Goal: Find specific page/section: Find specific page/section

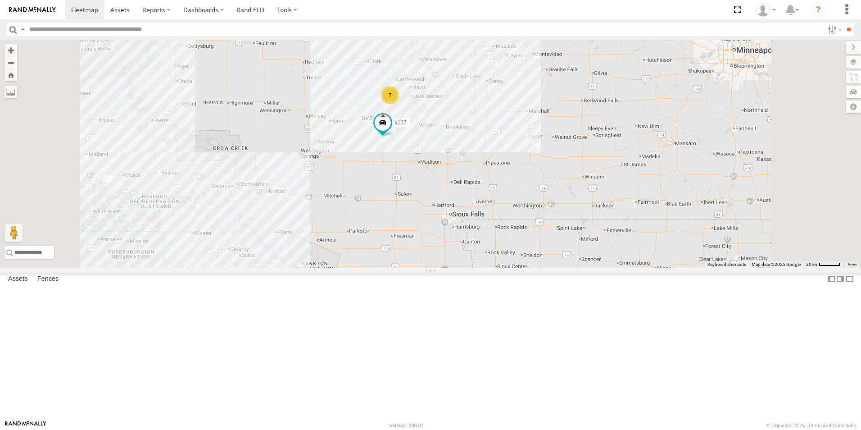
drag, startPoint x: 515, startPoint y: 192, endPoint x: 513, endPoint y: 276, distance: 83.4
click at [513, 268] on div "7 #137" at bounding box center [430, 154] width 861 height 228
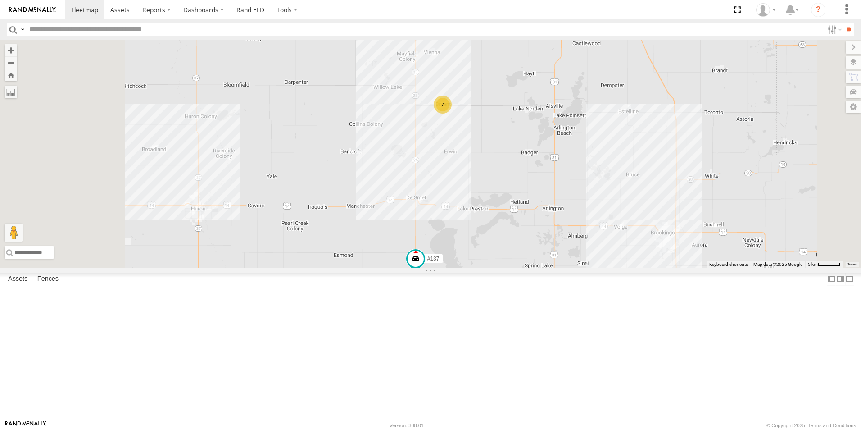
drag, startPoint x: 537, startPoint y: 278, endPoint x: 571, endPoint y: 263, distance: 36.7
click at [571, 263] on div "#137 7" at bounding box center [430, 154] width 861 height 228
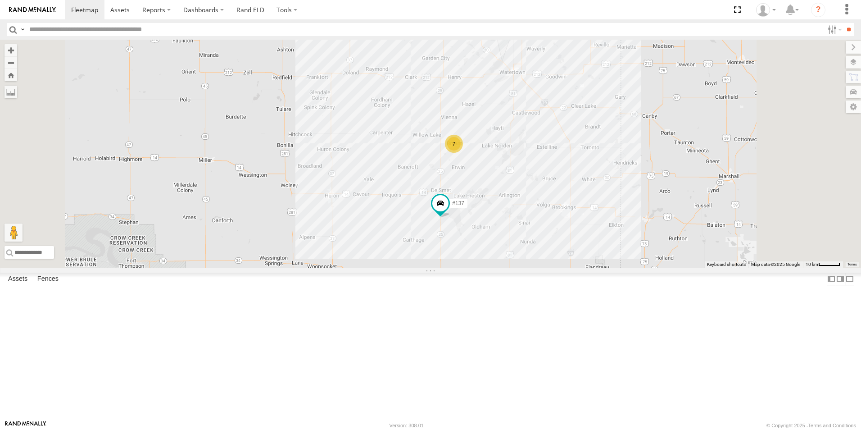
click at [0, 0] on link at bounding box center [0, 0] width 0 height 0
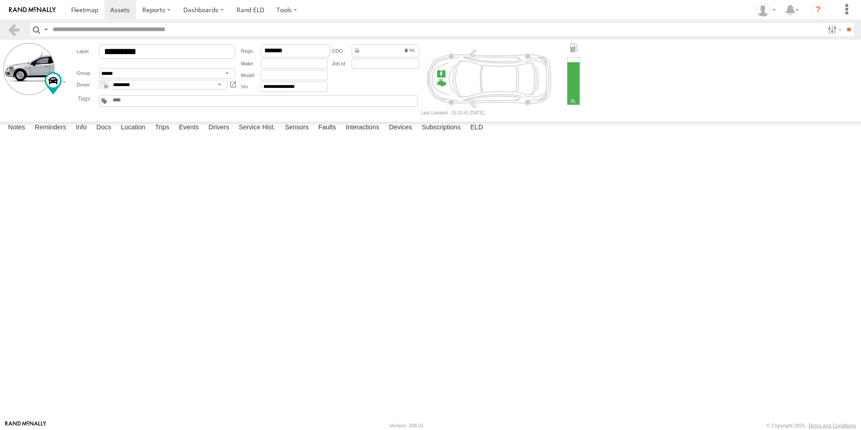
click at [0, 0] on label at bounding box center [0, 0] width 0 height 0
drag, startPoint x: 515, startPoint y: 259, endPoint x: 468, endPoint y: 274, distance: 49.3
click at [0, 0] on div "Confirmation × Are you Sure? Click Proceed button to complete this action or Ca…" at bounding box center [0, 0] width 0 height 0
click at [0, 0] on label "Cancel" at bounding box center [0, 0] width 0 height 0
click at [17, 31] on link at bounding box center [13, 29] width 13 height 13
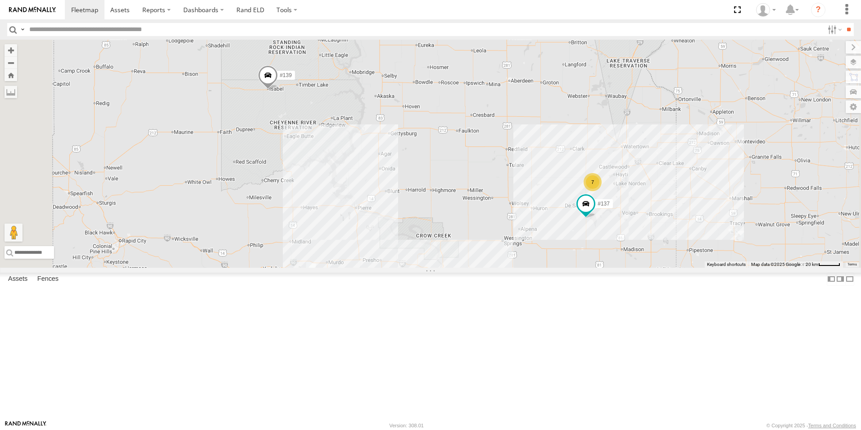
click at [0, 0] on link at bounding box center [0, 0] width 0 height 0
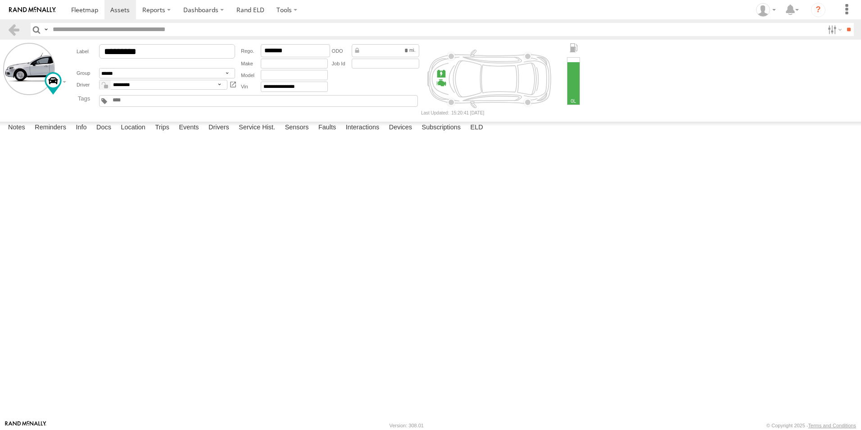
click at [0, 0] on label at bounding box center [0, 0] width 0 height 0
click at [0, 0] on button "Proceed" at bounding box center [0, 0] width 0 height 0
click at [5, 25] on header "Search Query Asset ID Asset Label Registration Manufacturer Model VIN Job ID" at bounding box center [430, 29] width 861 height 20
click at [9, 28] on link at bounding box center [13, 29] width 13 height 13
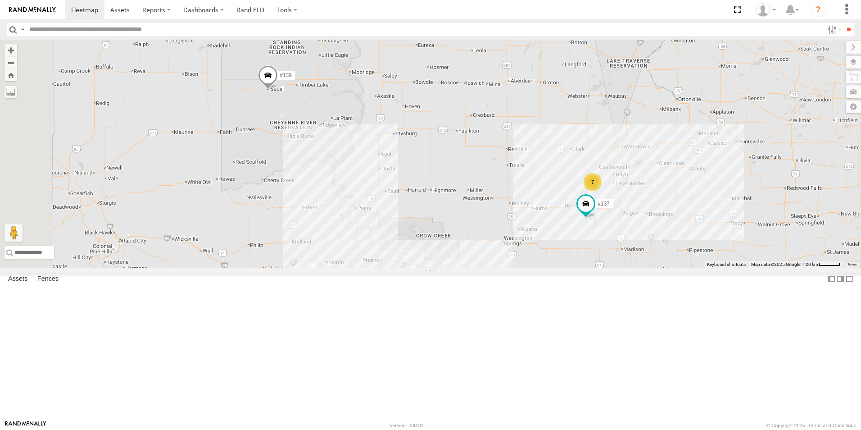
drag, startPoint x: 21, startPoint y: 204, endPoint x: 22, endPoint y: 199, distance: 5.0
click at [0, 0] on div at bounding box center [0, 0] width 0 height 0
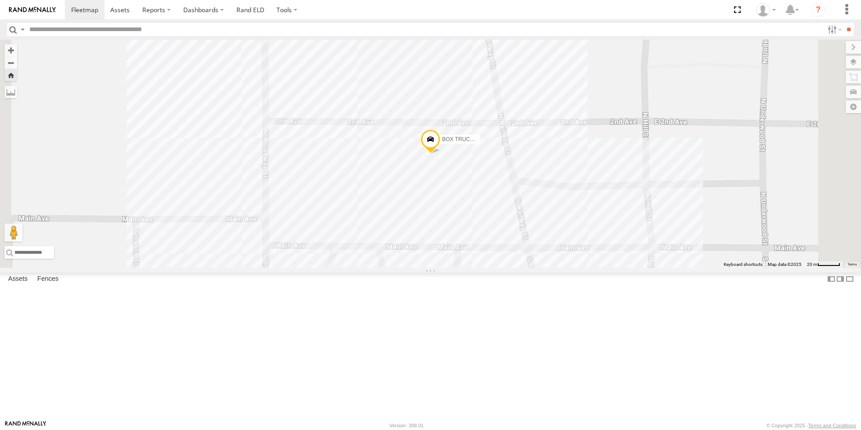
click at [440, 154] on span at bounding box center [431, 142] width 20 height 24
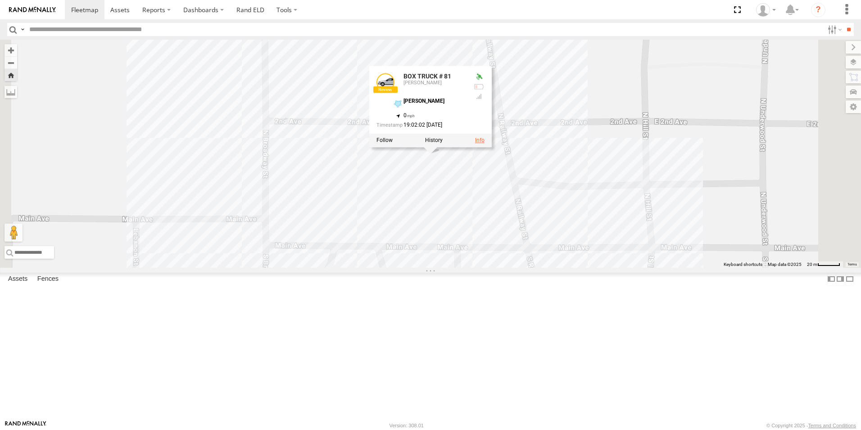
click at [485, 144] on link at bounding box center [479, 140] width 9 height 6
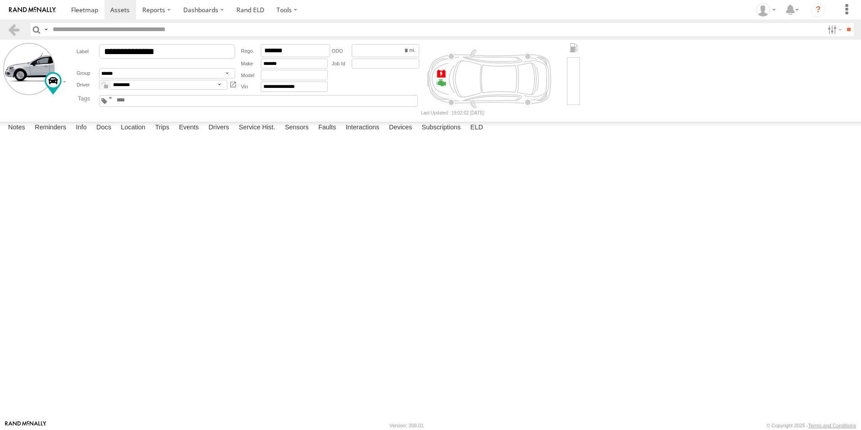
click at [439, 76] on div at bounding box center [441, 74] width 10 height 10
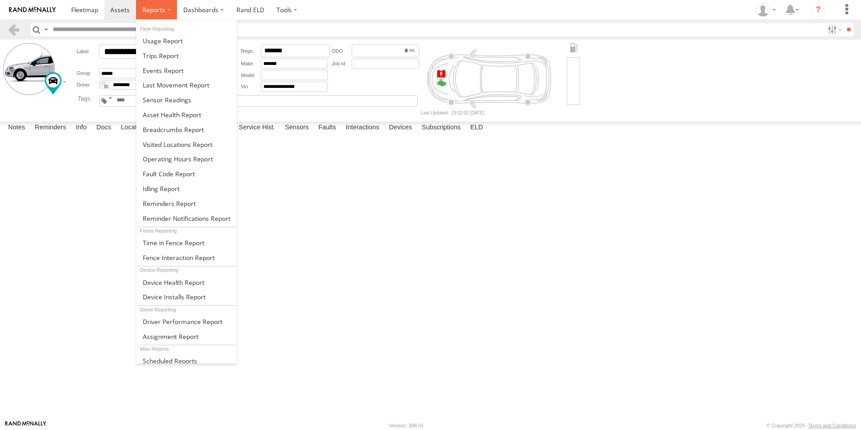
click at [149, 14] on span at bounding box center [153, 9] width 23 height 9
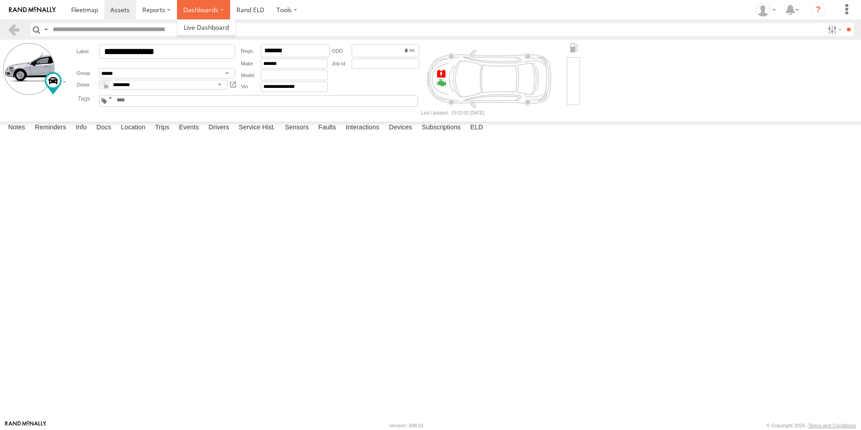
click at [217, 13] on label "Dashboards" at bounding box center [203, 9] width 53 height 19
click at [204, 23] on span at bounding box center [206, 27] width 45 height 9
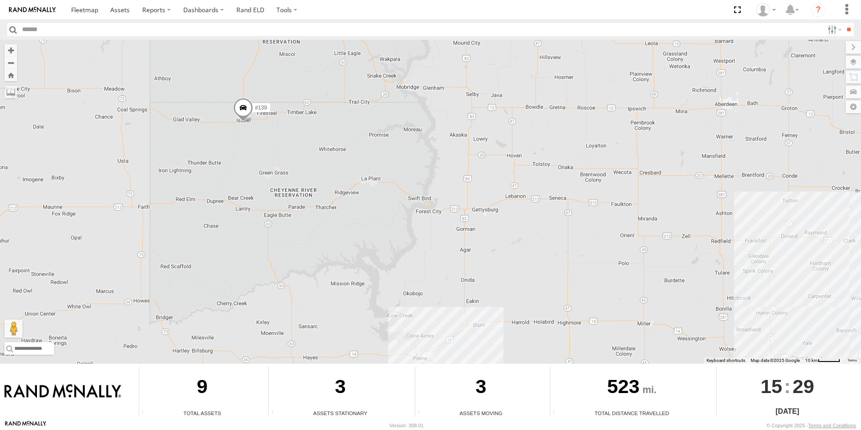
click at [244, 110] on span at bounding box center [243, 109] width 20 height 24
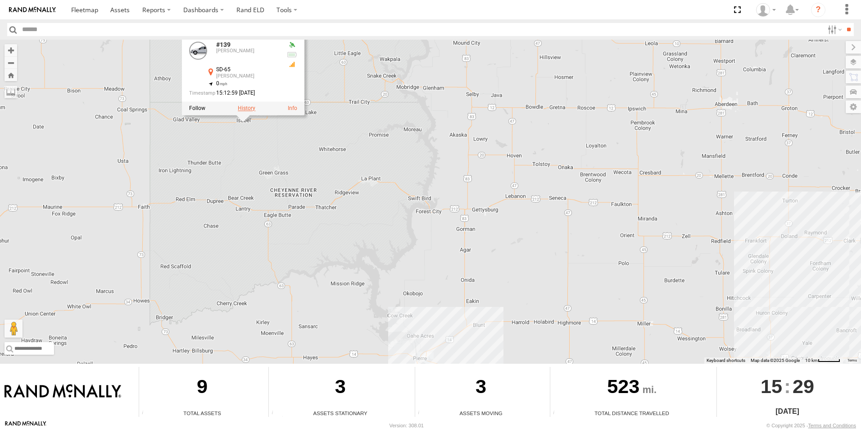
click at [249, 109] on label at bounding box center [247, 108] width 18 height 6
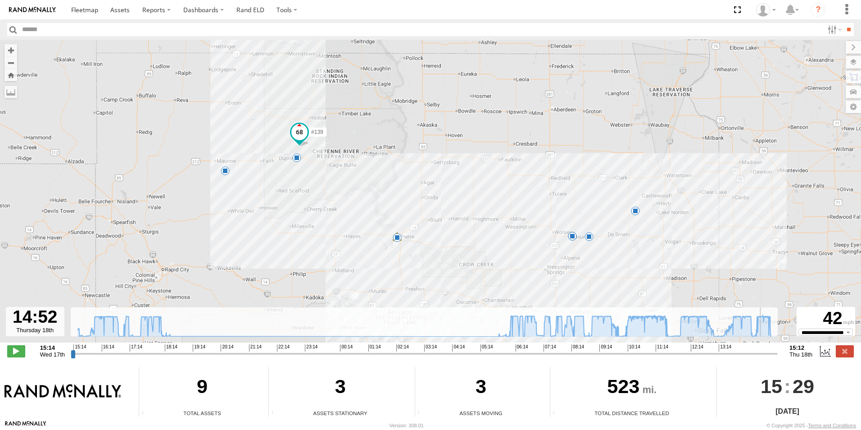
drag, startPoint x: 73, startPoint y: 352, endPoint x: 765, endPoint y: 336, distance: 692.0
type input "**********"
click at [765, 349] on input "range" at bounding box center [424, 353] width 707 height 9
click at [831, 334] on select "**********" at bounding box center [825, 331] width 54 height 7
click at [848, 354] on label at bounding box center [845, 351] width 18 height 12
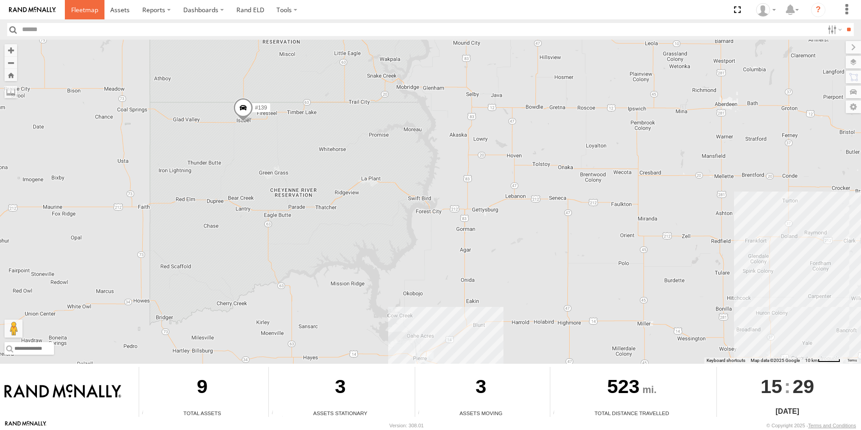
click at [81, 16] on link at bounding box center [85, 9] width 40 height 19
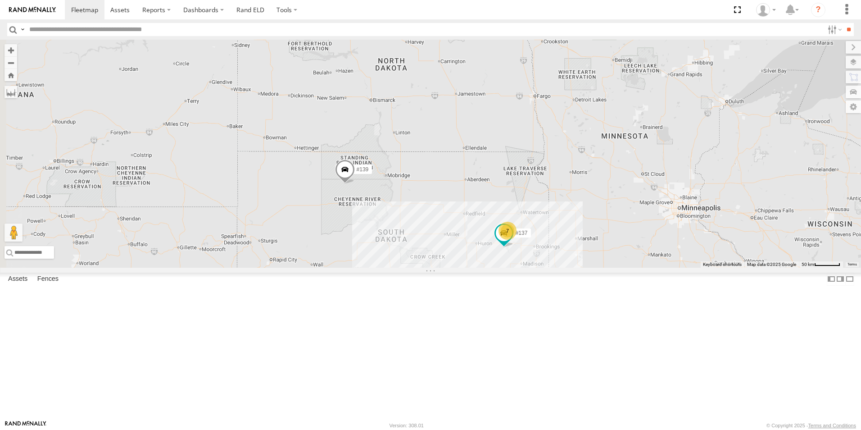
drag, startPoint x: 298, startPoint y: 163, endPoint x: 376, endPoint y: 221, distance: 97.1
click at [376, 221] on div "#139 #137 7" at bounding box center [430, 154] width 861 height 228
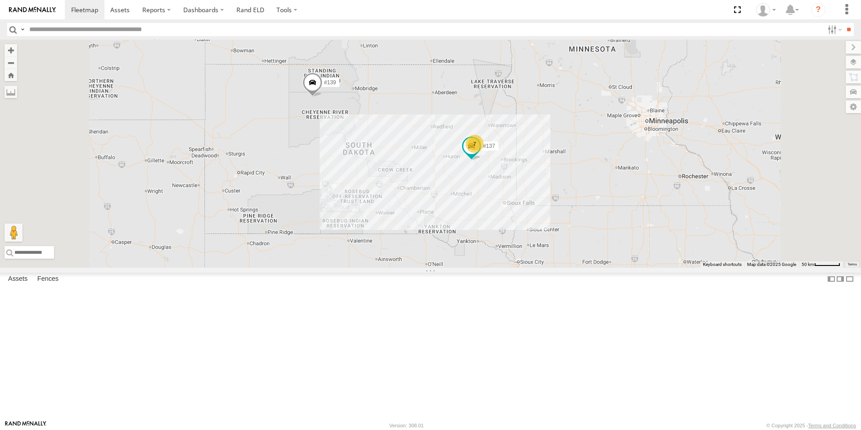
click at [322, 97] on span at bounding box center [313, 85] width 20 height 24
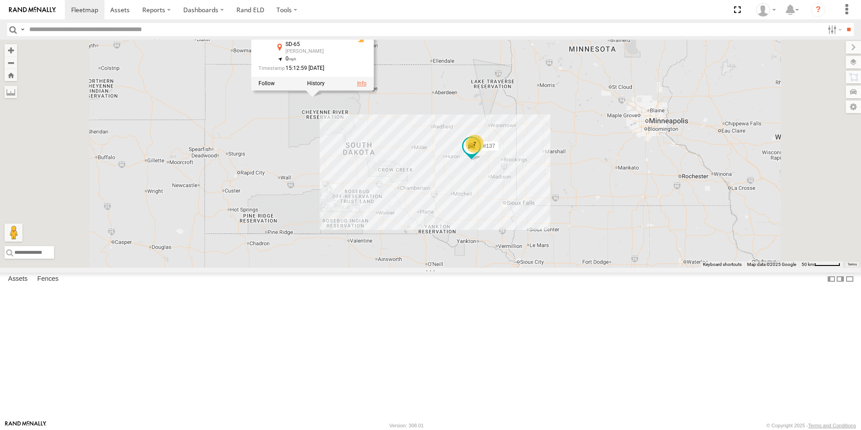
drag, startPoint x: 469, startPoint y: 162, endPoint x: 476, endPoint y: 162, distance: 7.7
click at [374, 91] on div at bounding box center [312, 84] width 122 height 14
click at [367, 87] on link at bounding box center [361, 84] width 9 height 6
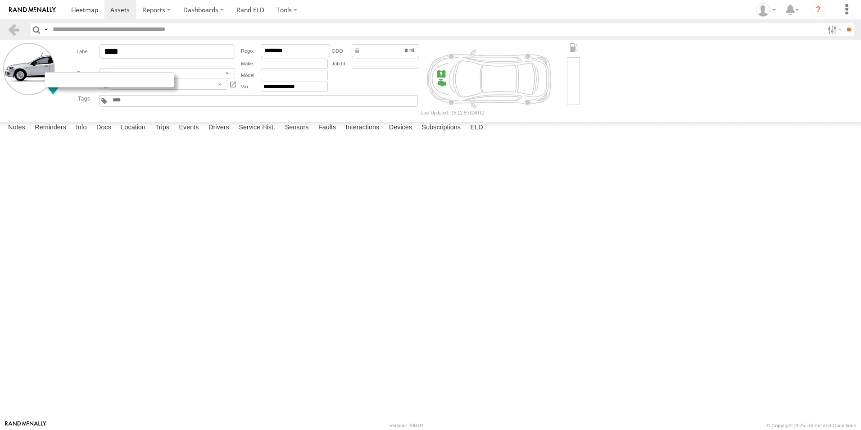
click at [55, 80] on div at bounding box center [110, 79] width 130 height 15
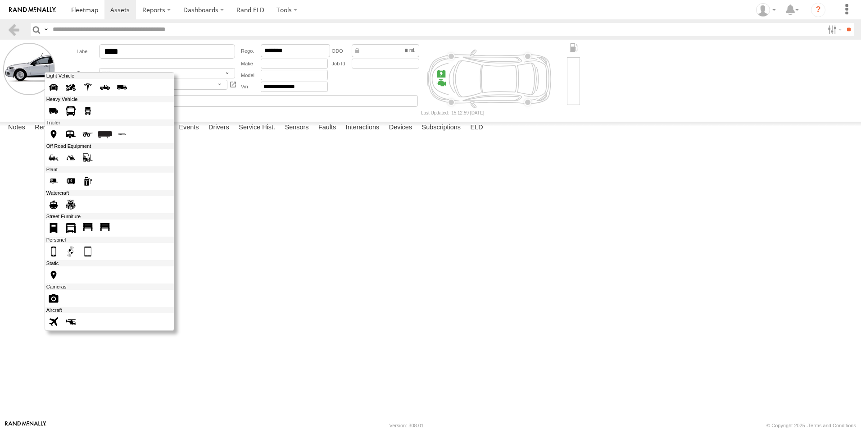
click at [88, 110] on span at bounding box center [88, 111] width 14 height 14
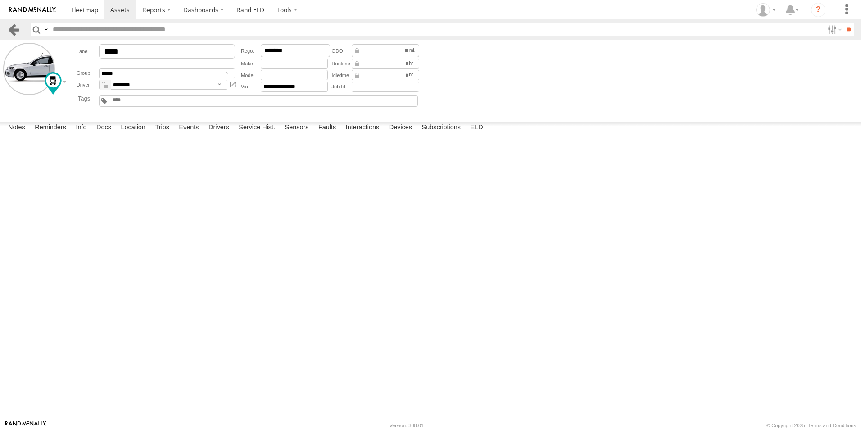
click at [18, 32] on link at bounding box center [13, 29] width 13 height 13
click at [76, 10] on span at bounding box center [84, 9] width 27 height 9
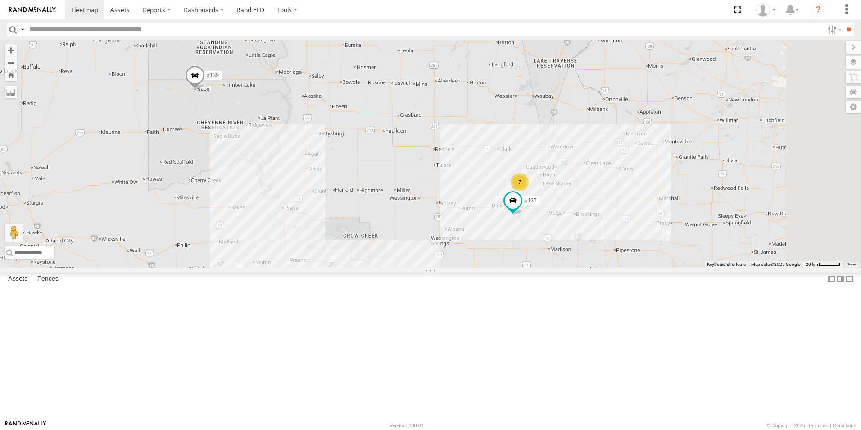
drag, startPoint x: 494, startPoint y: 284, endPoint x: 489, endPoint y: 281, distance: 5.4
click at [452, 268] on div "#139 7 #137" at bounding box center [430, 154] width 861 height 228
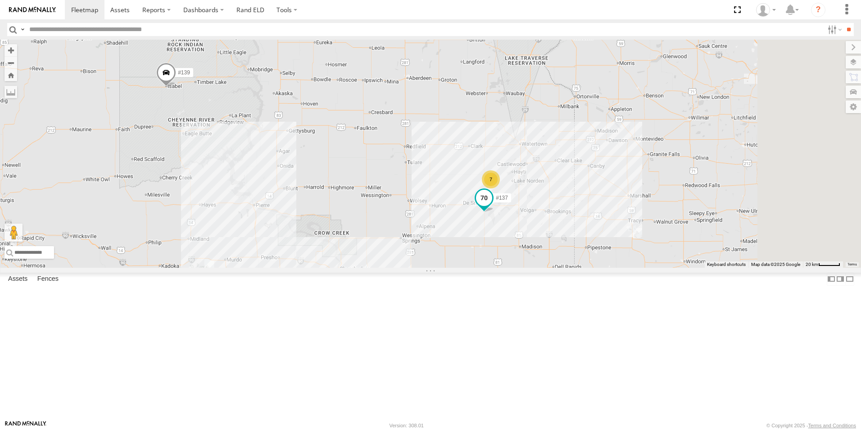
click at [492, 206] on span at bounding box center [484, 198] width 16 height 16
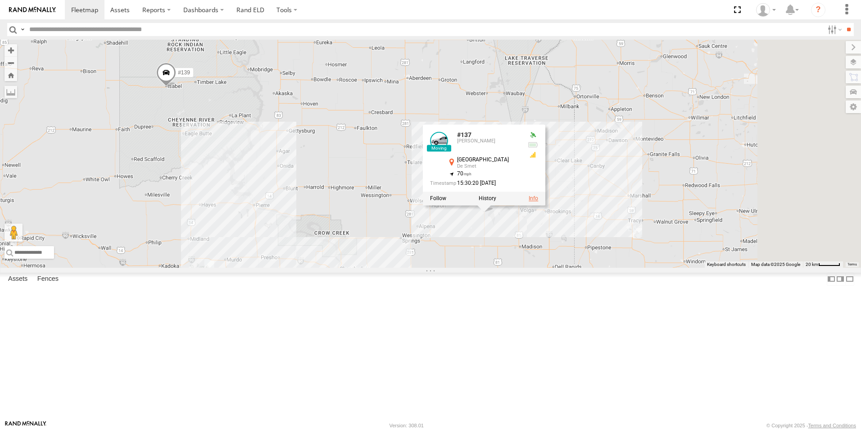
click at [538, 202] on link at bounding box center [533, 198] width 9 height 6
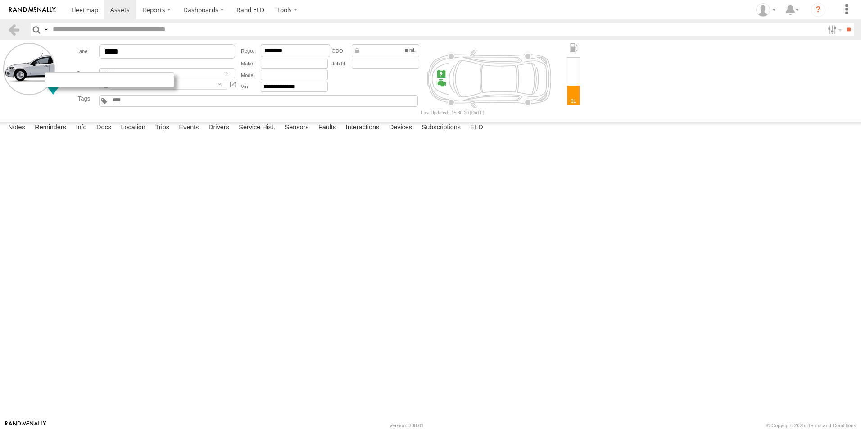
click at [57, 82] on div at bounding box center [110, 79] width 130 height 15
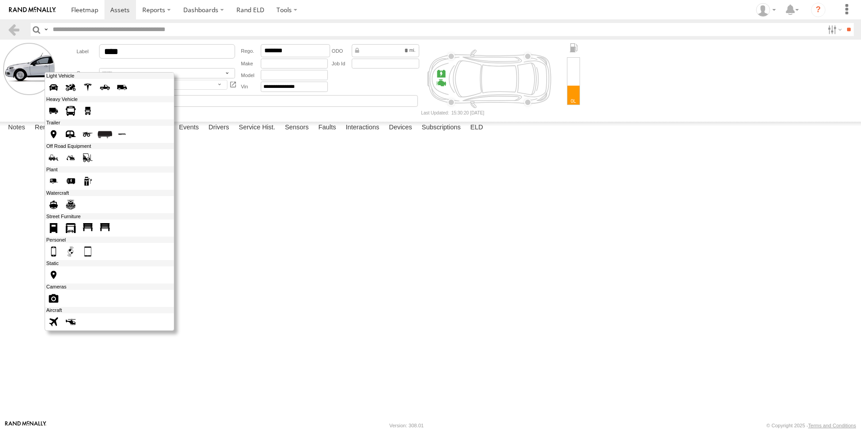
click at [90, 110] on span at bounding box center [88, 111] width 14 height 14
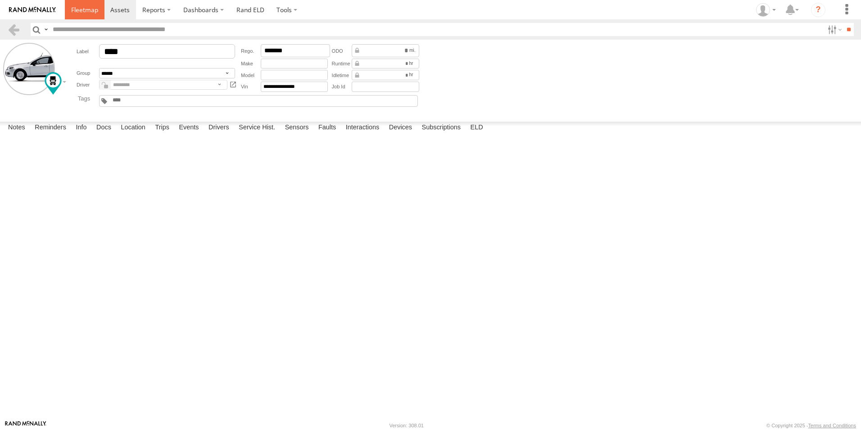
click at [82, 14] on link at bounding box center [85, 9] width 40 height 19
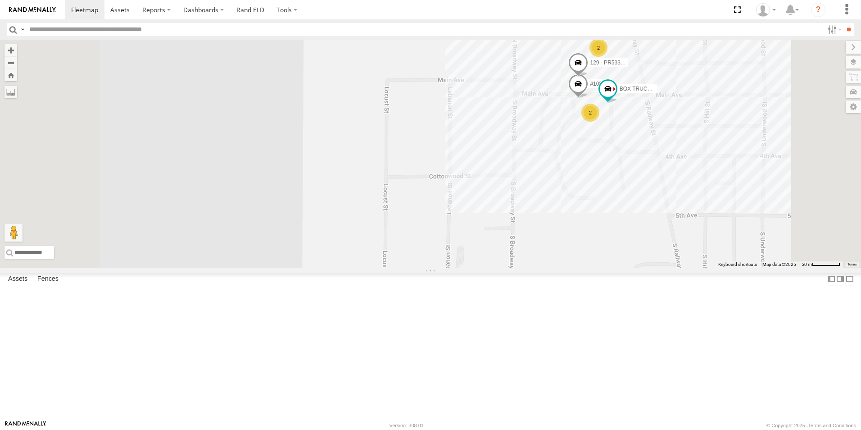
click at [588, 77] on span at bounding box center [578, 65] width 20 height 24
click at [632, 67] on link at bounding box center [627, 63] width 9 height 6
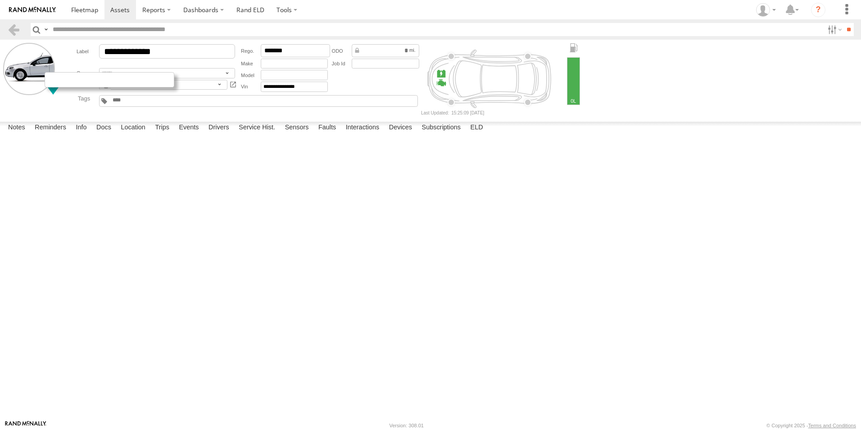
click at [57, 84] on div at bounding box center [110, 79] width 130 height 15
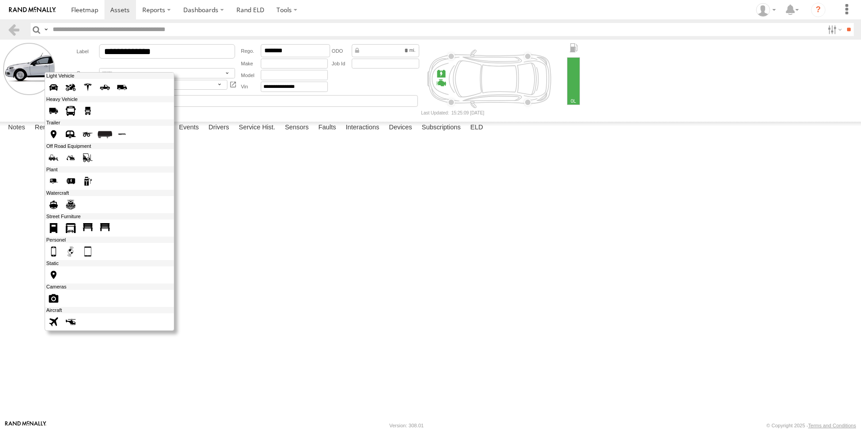
click at [87, 110] on span at bounding box center [88, 111] width 14 height 14
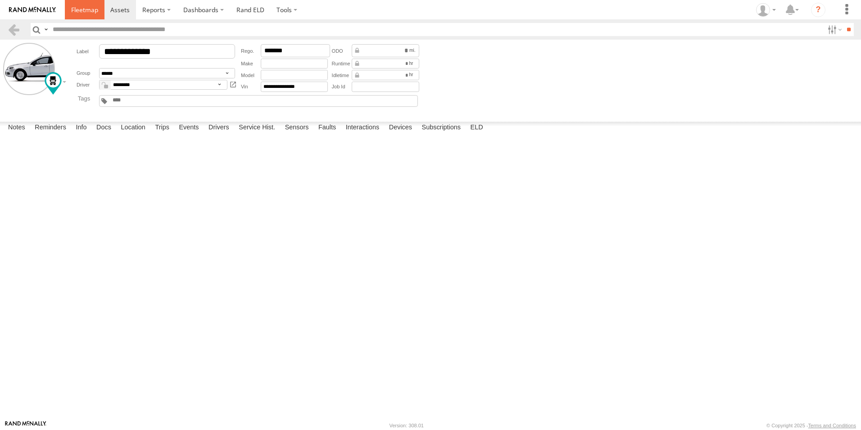
click at [83, 13] on span at bounding box center [84, 9] width 27 height 9
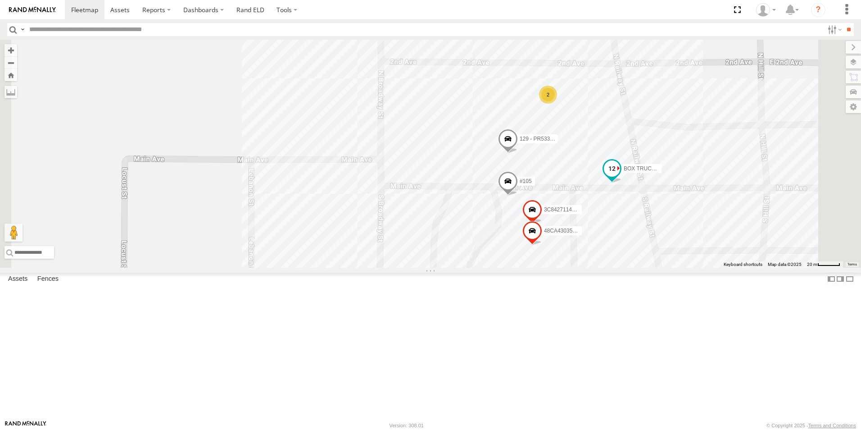
click at [620, 177] on span at bounding box center [612, 168] width 16 height 16
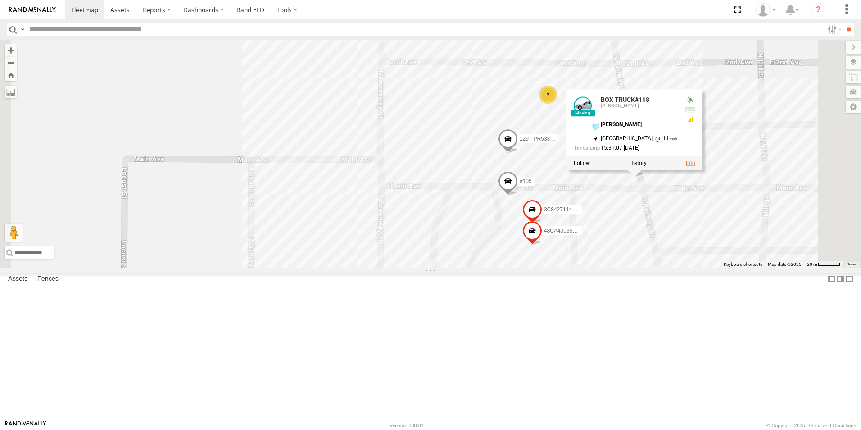
click at [703, 170] on div at bounding box center [635, 164] width 136 height 14
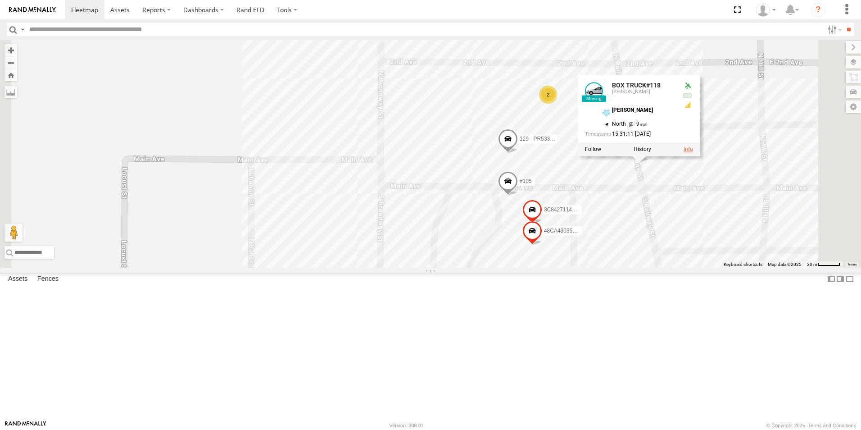
click at [693, 153] on link at bounding box center [688, 149] width 9 height 6
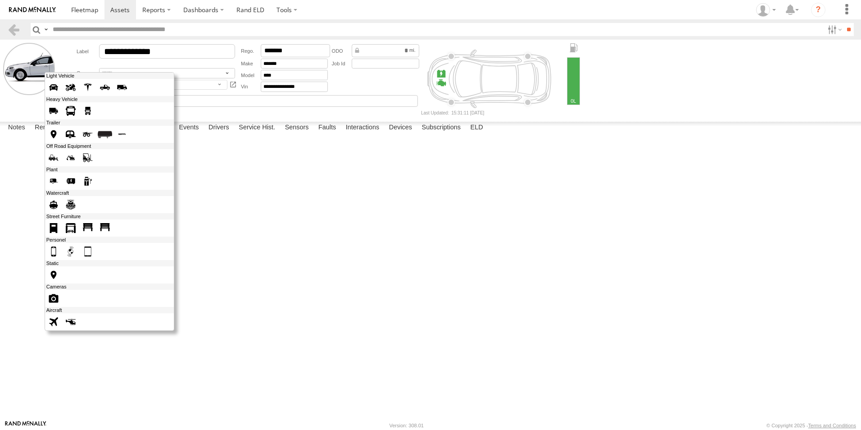
click at [58, 84] on div at bounding box center [110, 201] width 130 height 259
click at [129, 88] on label at bounding box center [121, 87] width 15 height 15
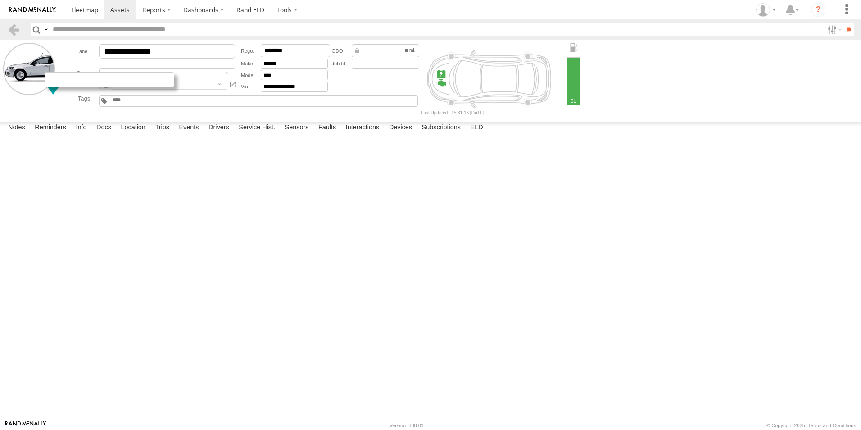
click at [59, 82] on div at bounding box center [110, 79] width 130 height 15
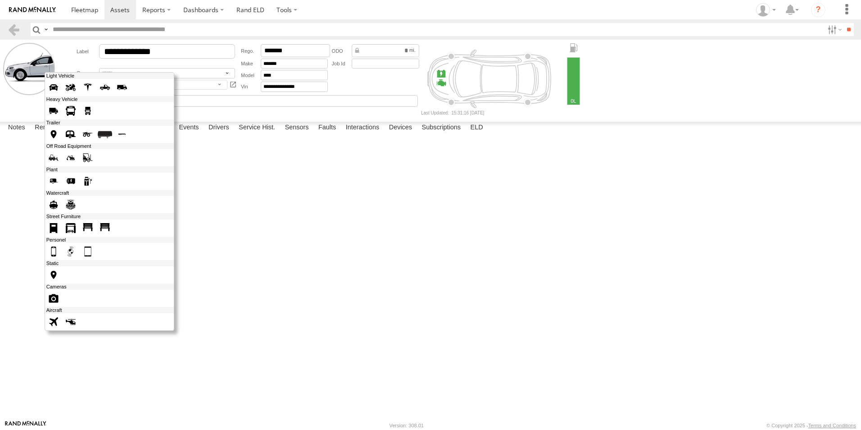
click at [55, 111] on span at bounding box center [53, 111] width 14 height 14
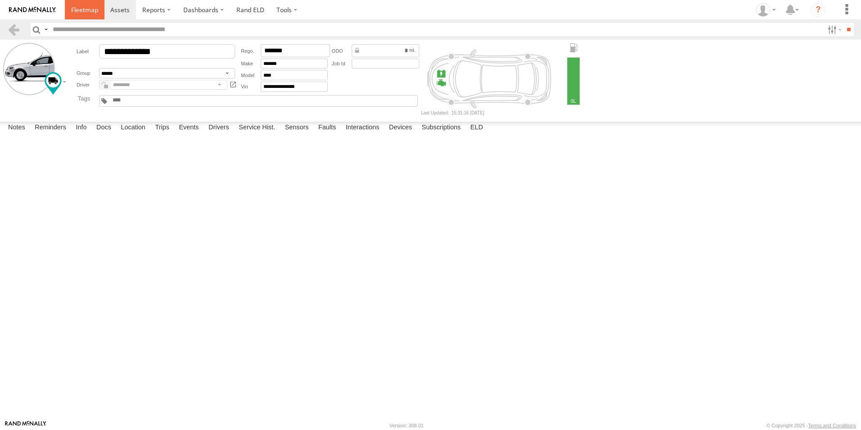
click at [87, 9] on span at bounding box center [84, 9] width 27 height 9
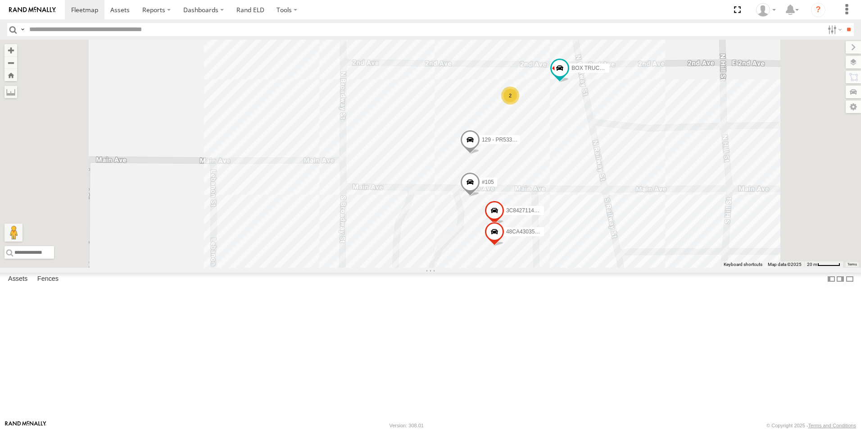
click at [480, 197] on span at bounding box center [470, 184] width 20 height 24
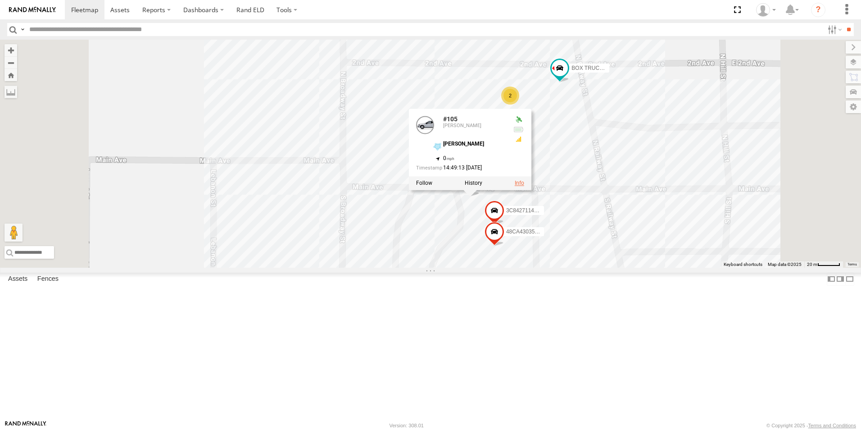
click at [524, 186] on link at bounding box center [519, 183] width 9 height 6
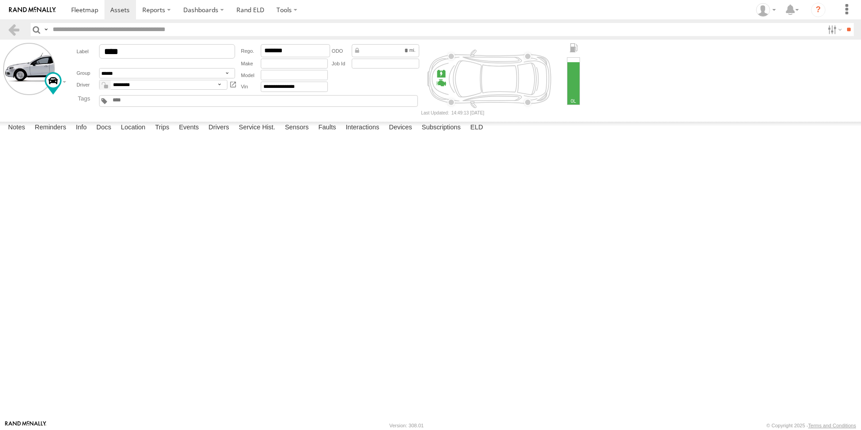
click at [61, 84] on div at bounding box center [53, 83] width 17 height 23
click at [61, 83] on div at bounding box center [53, 83] width 17 height 23
click at [64, 80] on form "**********" at bounding box center [430, 79] width 855 height 72
click at [60, 83] on div at bounding box center [53, 83] width 17 height 23
click at [64, 83] on div at bounding box center [110, 79] width 130 height 15
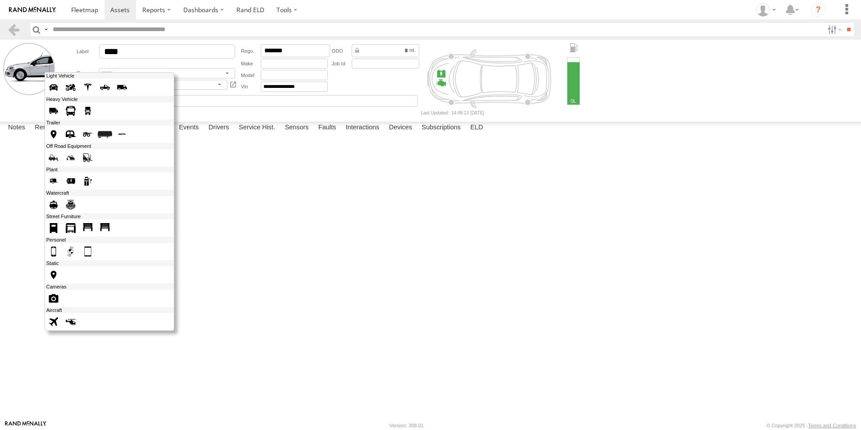
click at [90, 110] on span at bounding box center [88, 111] width 14 height 14
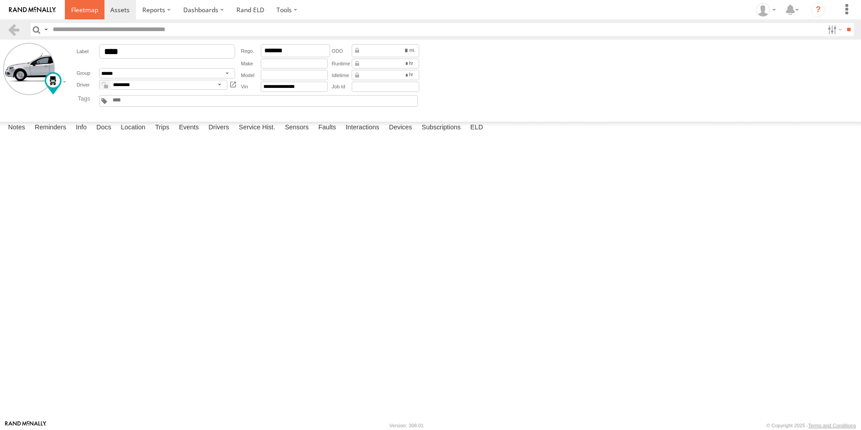
click at [92, 7] on span at bounding box center [84, 9] width 27 height 9
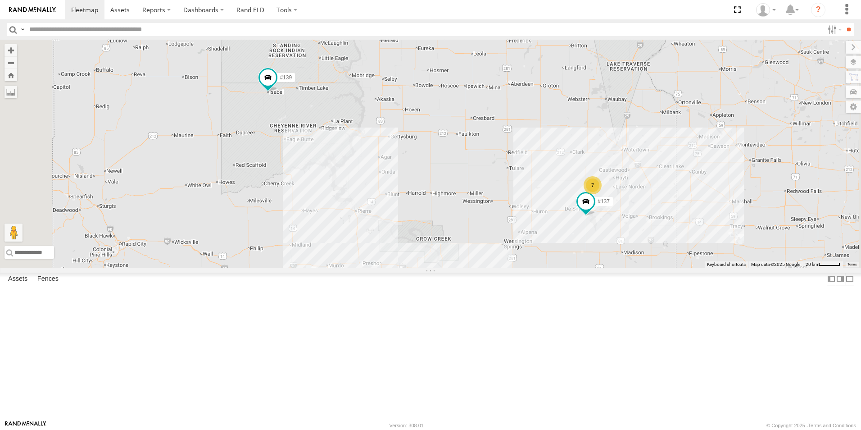
click at [0, 0] on div "[PERSON_NAME]" at bounding box center [0, 0] width 0 height 0
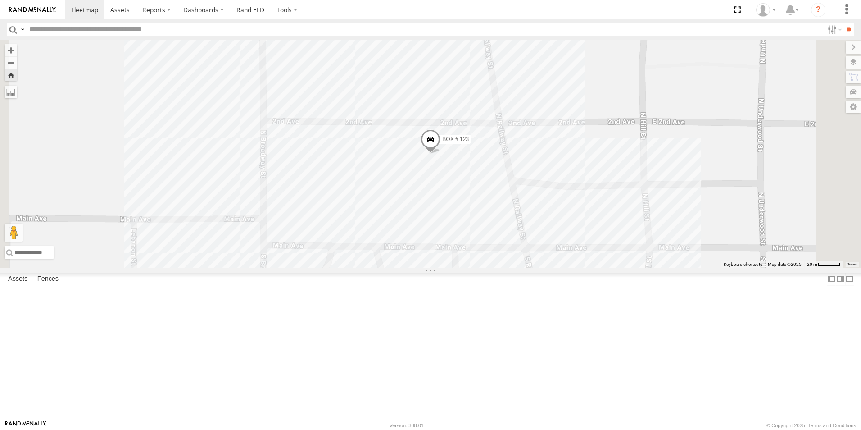
click at [0, 0] on div "BOX TRUCK#118" at bounding box center [0, 0] width 0 height 0
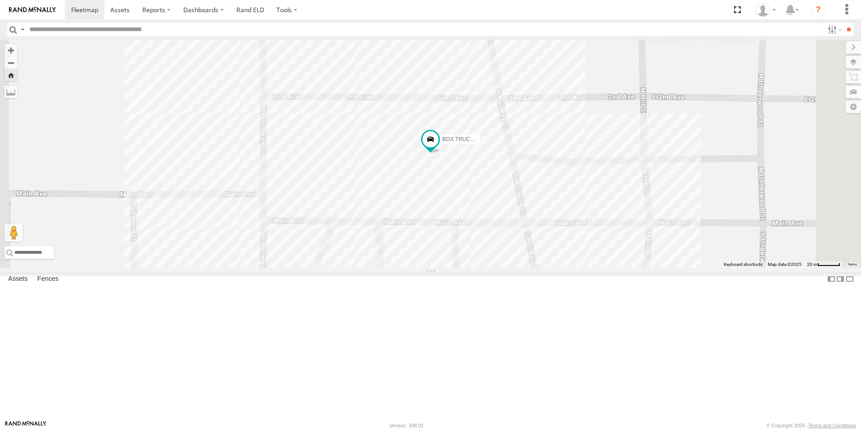
click at [0, 0] on span at bounding box center [0, 0] width 0 height 0
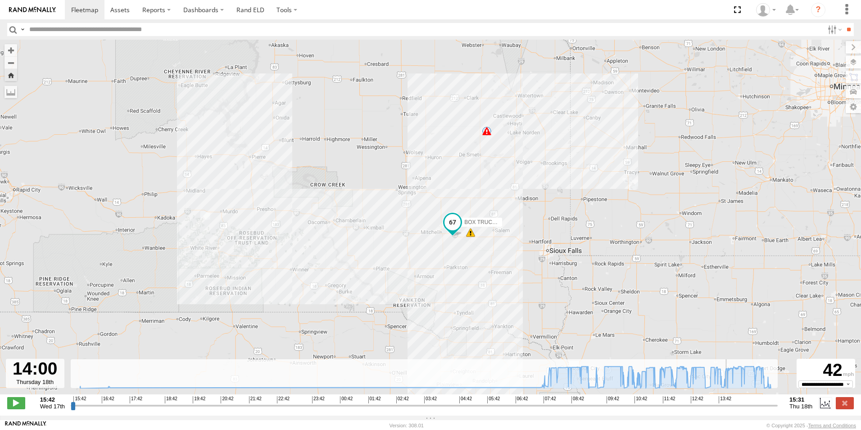
drag, startPoint x: 72, startPoint y: 412, endPoint x: 726, endPoint y: 410, distance: 654.8
click at [728, 409] on input "range" at bounding box center [424, 405] width 707 height 9
click at [472, 237] on span at bounding box center [470, 232] width 9 height 9
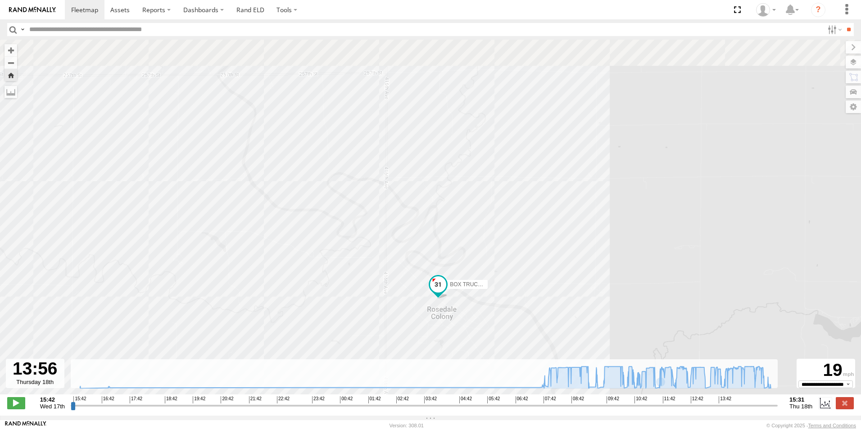
drag, startPoint x: 555, startPoint y: 231, endPoint x: 546, endPoint y: 316, distance: 85.1
click at [546, 316] on div "BOX TRUCK#118 15:49 Wed 16:45 Wed 16:49 Wed 16:49 Wed 16:50 Wed 07:32 Thu 14:13…" at bounding box center [430, 222] width 861 height 364
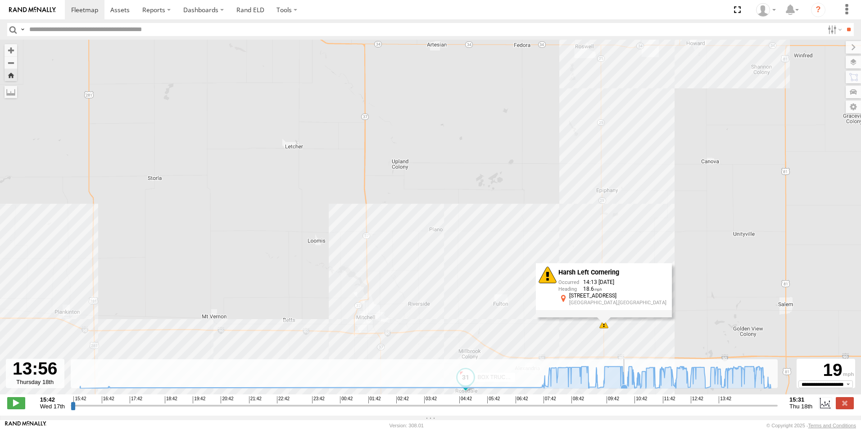
drag, startPoint x: 746, startPoint y: 318, endPoint x: 613, endPoint y: 366, distance: 141.1
click at [623, 386] on div "← Move left → Move right ↑ Move up ↓ Move down + Zoom in - Zoom out Home Jump l…" at bounding box center [430, 228] width 861 height 376
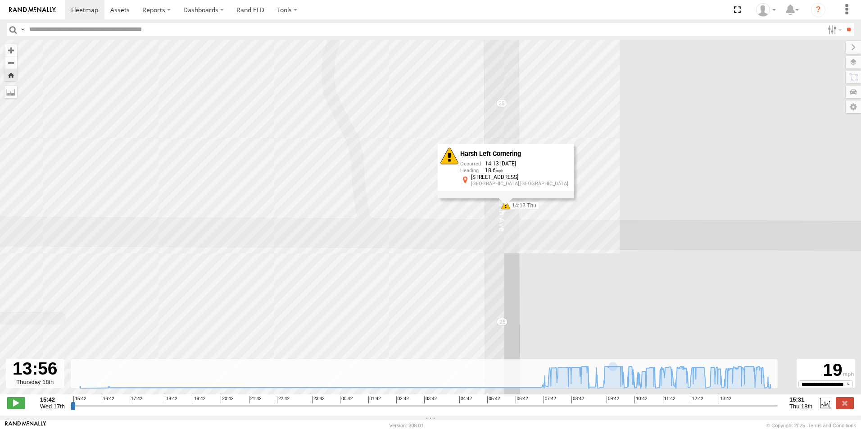
click at [507, 199] on div "Harsh Left Cornering 14:13 [DATE] 18.6 [STREET_ADDRESS]" at bounding box center [506, 172] width 136 height 54
click at [506, 208] on span at bounding box center [505, 204] width 9 height 9
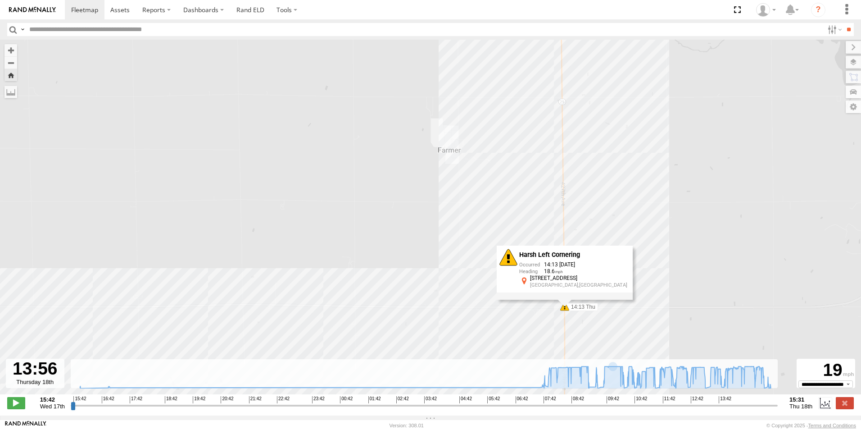
drag, startPoint x: 685, startPoint y: 311, endPoint x: 616, endPoint y: 232, distance: 105.0
click at [620, 222] on div "BOX TRUCK#118 15:49 Wed 16:45 Wed 16:49 Wed 16:49 Wed 16:50 Wed 07:32 Thu 14:13…" at bounding box center [430, 222] width 861 height 364
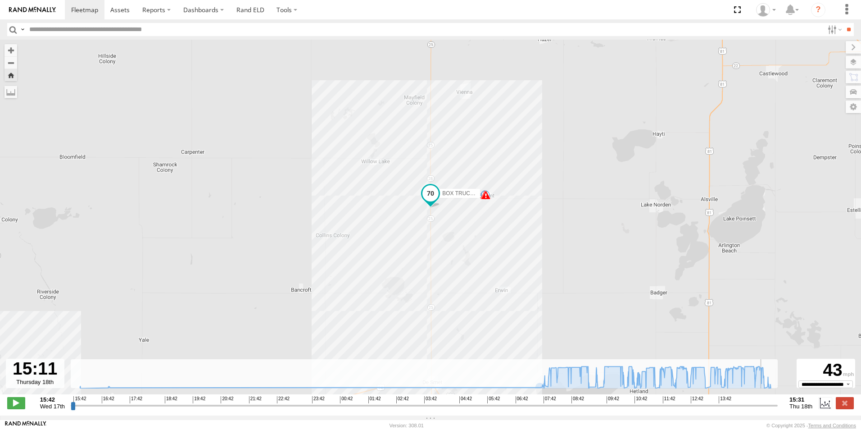
drag, startPoint x: 712, startPoint y: 409, endPoint x: 754, endPoint y: 418, distance: 43.2
type input "**********"
click at [765, 409] on input "range" at bounding box center [424, 405] width 707 height 9
click at [488, 200] on span at bounding box center [485, 195] width 9 height 9
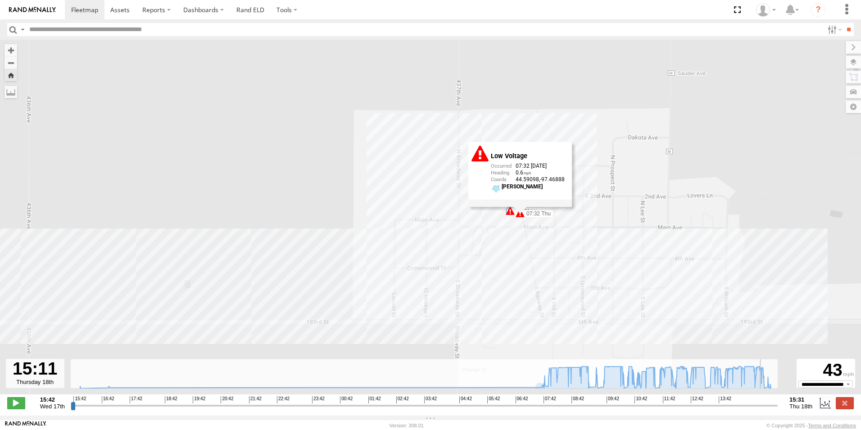
drag, startPoint x: 508, startPoint y: 227, endPoint x: 490, endPoint y: 259, distance: 36.9
click at [493, 262] on div "BOX TRUCK#118 15:49 Wed 16:45 Wed 16:49 Wed 16:49 Wed 16:50 Wed 07:32 Thu 14:13…" at bounding box center [430, 222] width 861 height 364
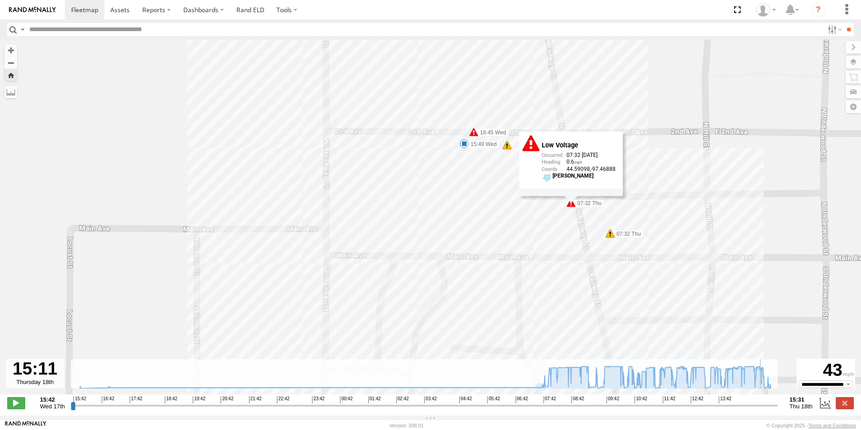
click at [476, 132] on span at bounding box center [473, 131] width 9 height 9
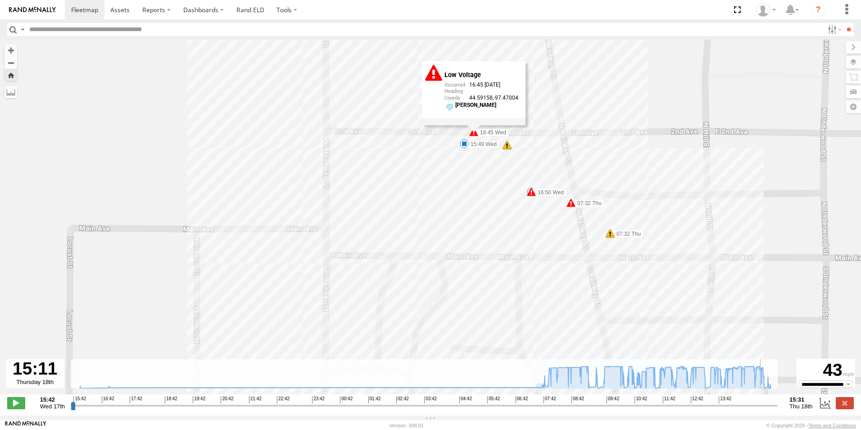
click at [526, 195] on div "BOX TRUCK#118 15:49 Wed 16:45 Wed 16:49 Wed 16:49 Wed 16:50 Wed 07:32 Thu 14:13…" at bounding box center [430, 222] width 861 height 364
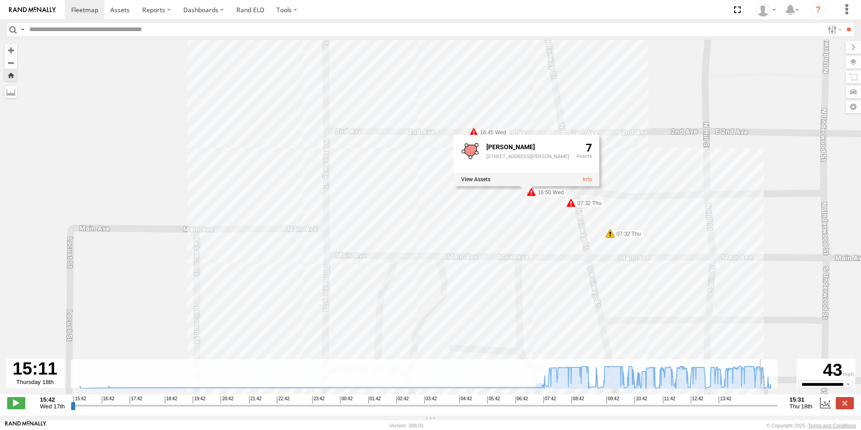
click at [613, 234] on span at bounding box center [610, 233] width 9 height 9
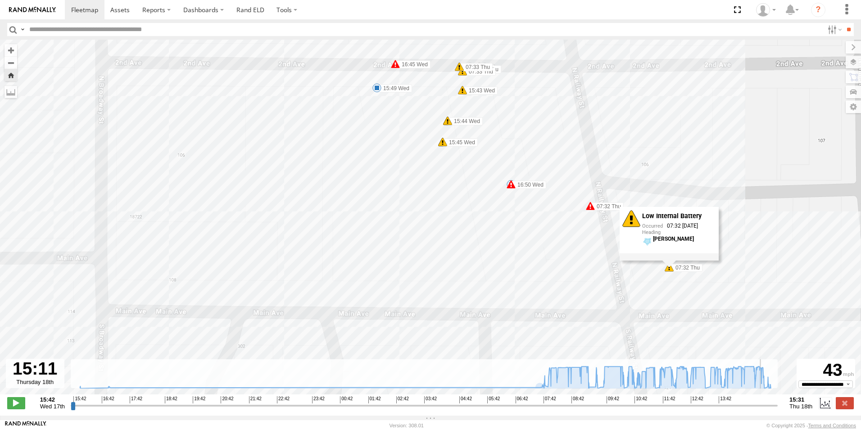
click at [591, 206] on span at bounding box center [590, 205] width 9 height 9
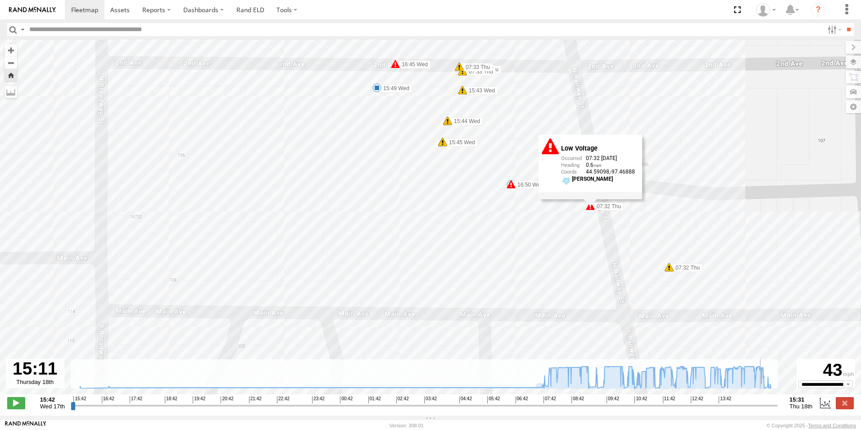
click at [445, 143] on span at bounding box center [442, 141] width 9 height 9
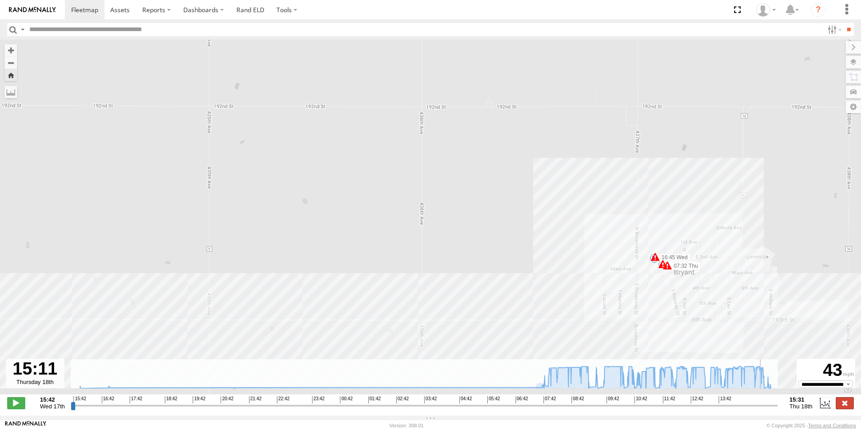
click label
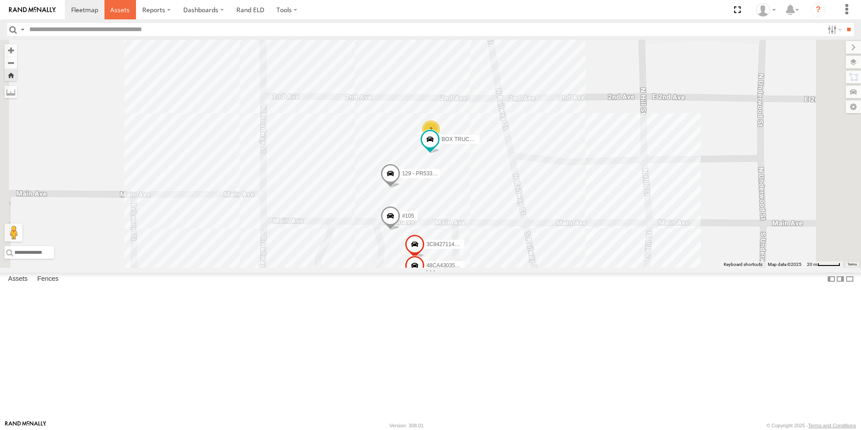
click span
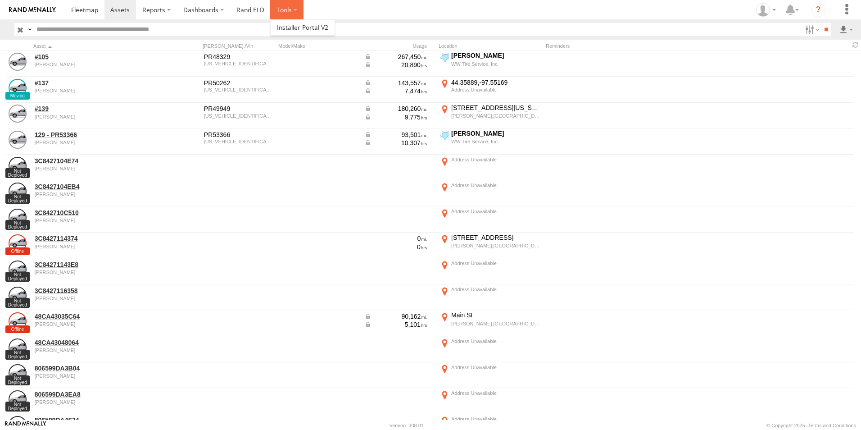
click at [284, 8] on label at bounding box center [286, 9] width 33 height 19
click at [252, 9] on link "Rand ELD" at bounding box center [250, 9] width 41 height 19
click at [82, 9] on span at bounding box center [84, 9] width 27 height 9
